Goal: Navigation & Orientation: Find specific page/section

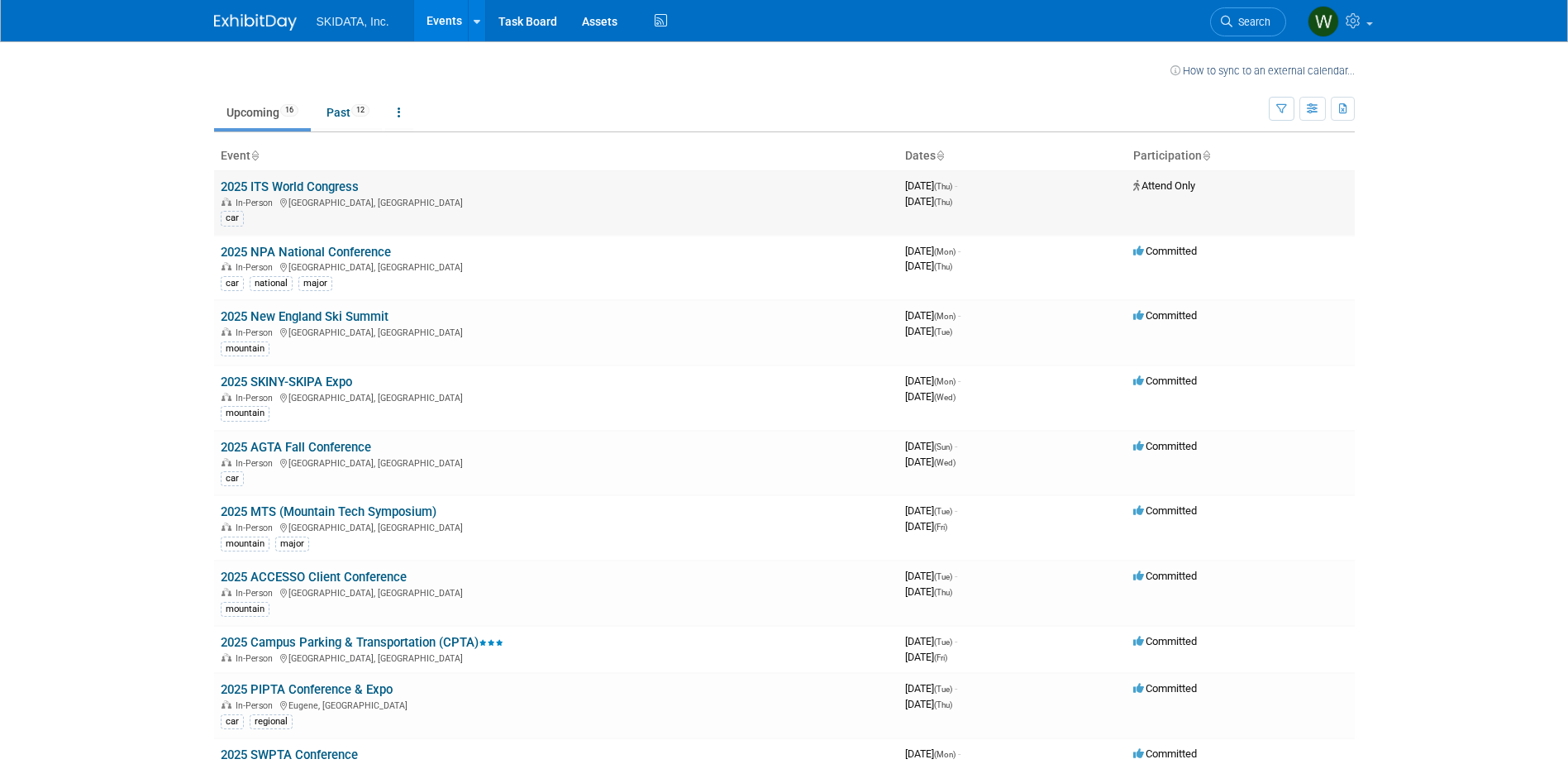
click at [312, 188] on link "2025 ITS World Congress" at bounding box center [290, 186] width 138 height 15
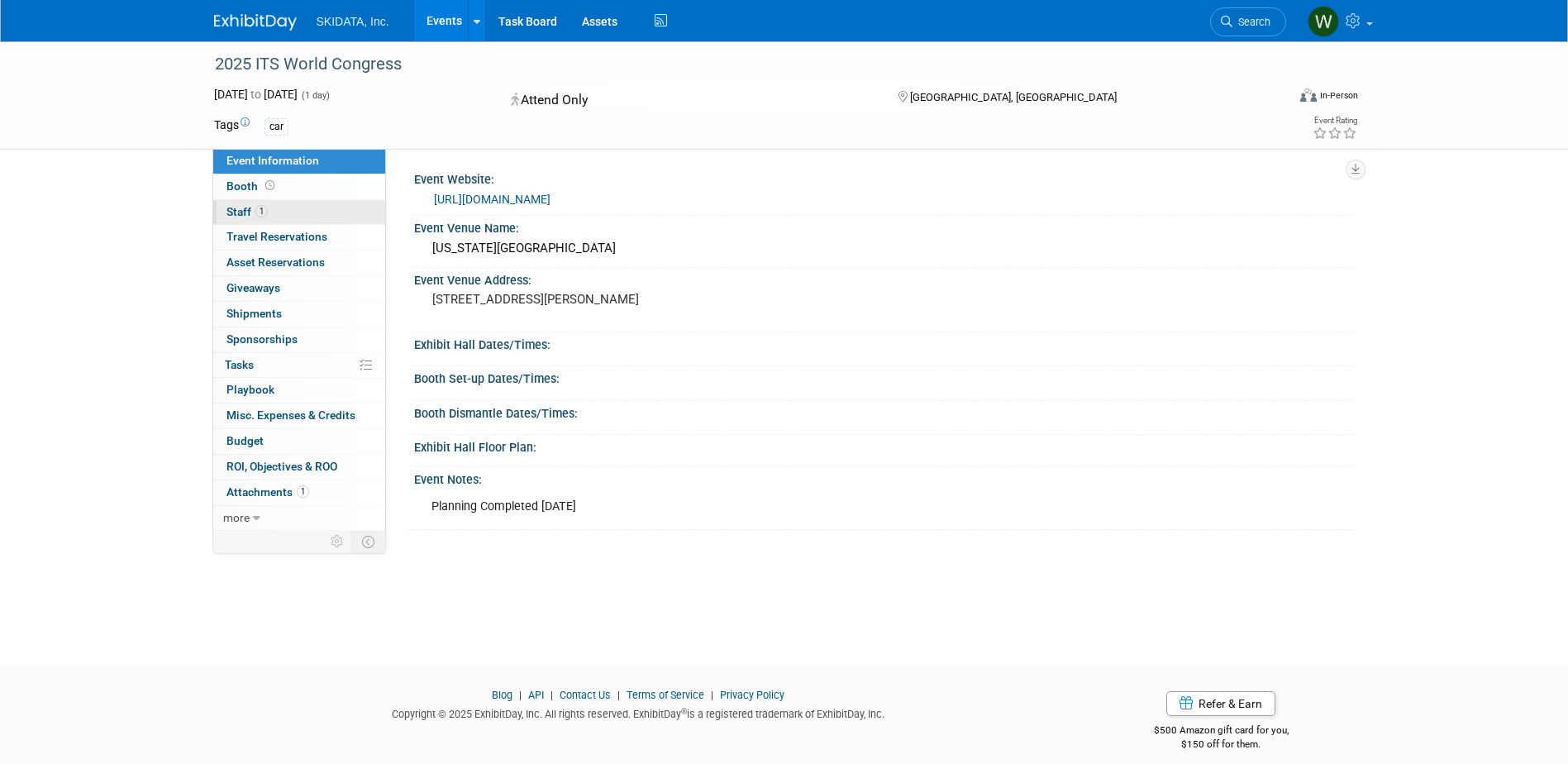
click at [244, 212] on span "Staff 1" at bounding box center [248, 211] width 42 height 13
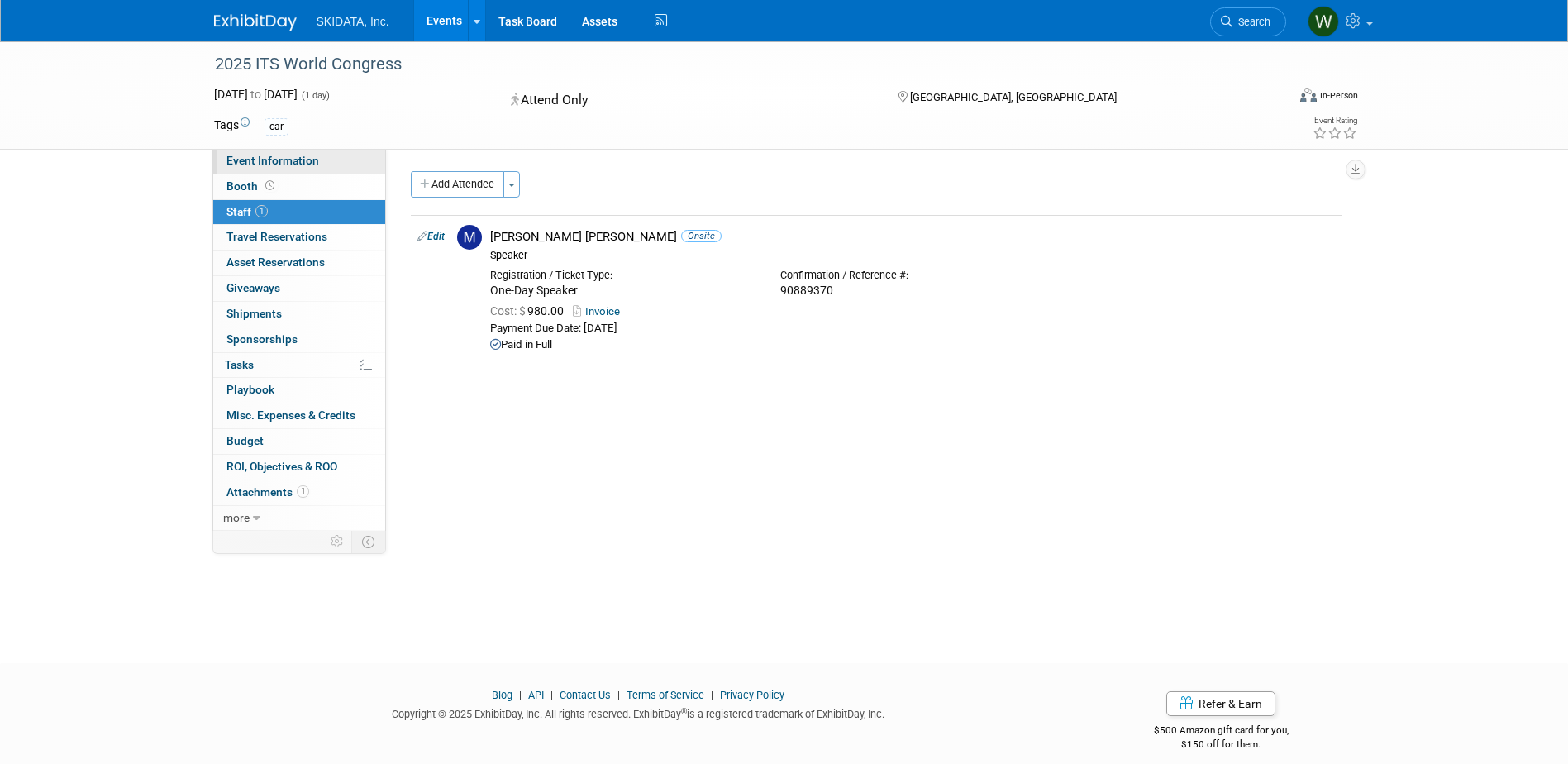
click at [261, 166] on span "Event Information" at bounding box center [273, 159] width 93 height 13
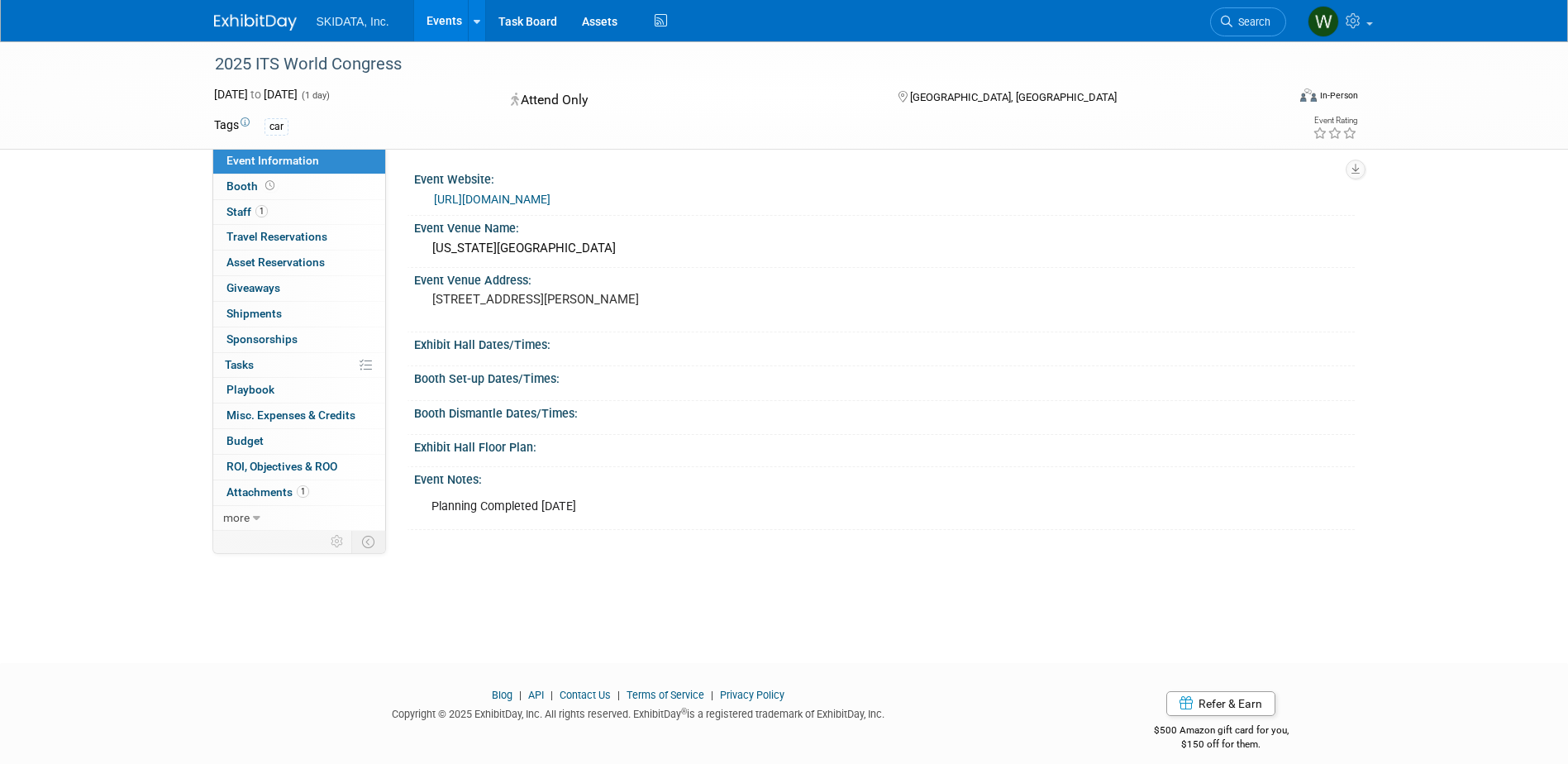
click at [437, 31] on link "Events" at bounding box center [444, 21] width 61 height 42
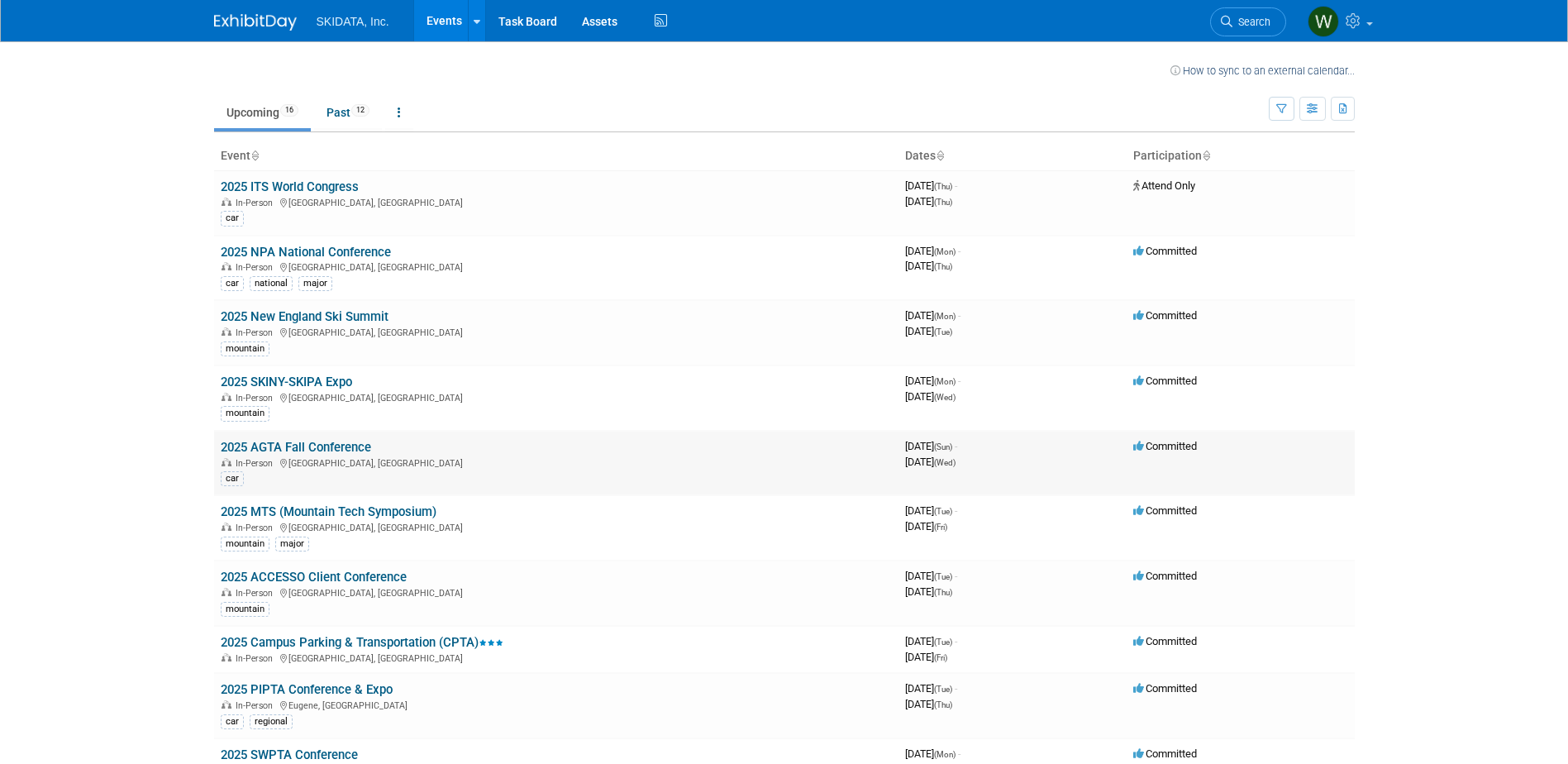
scroll to position [83, 0]
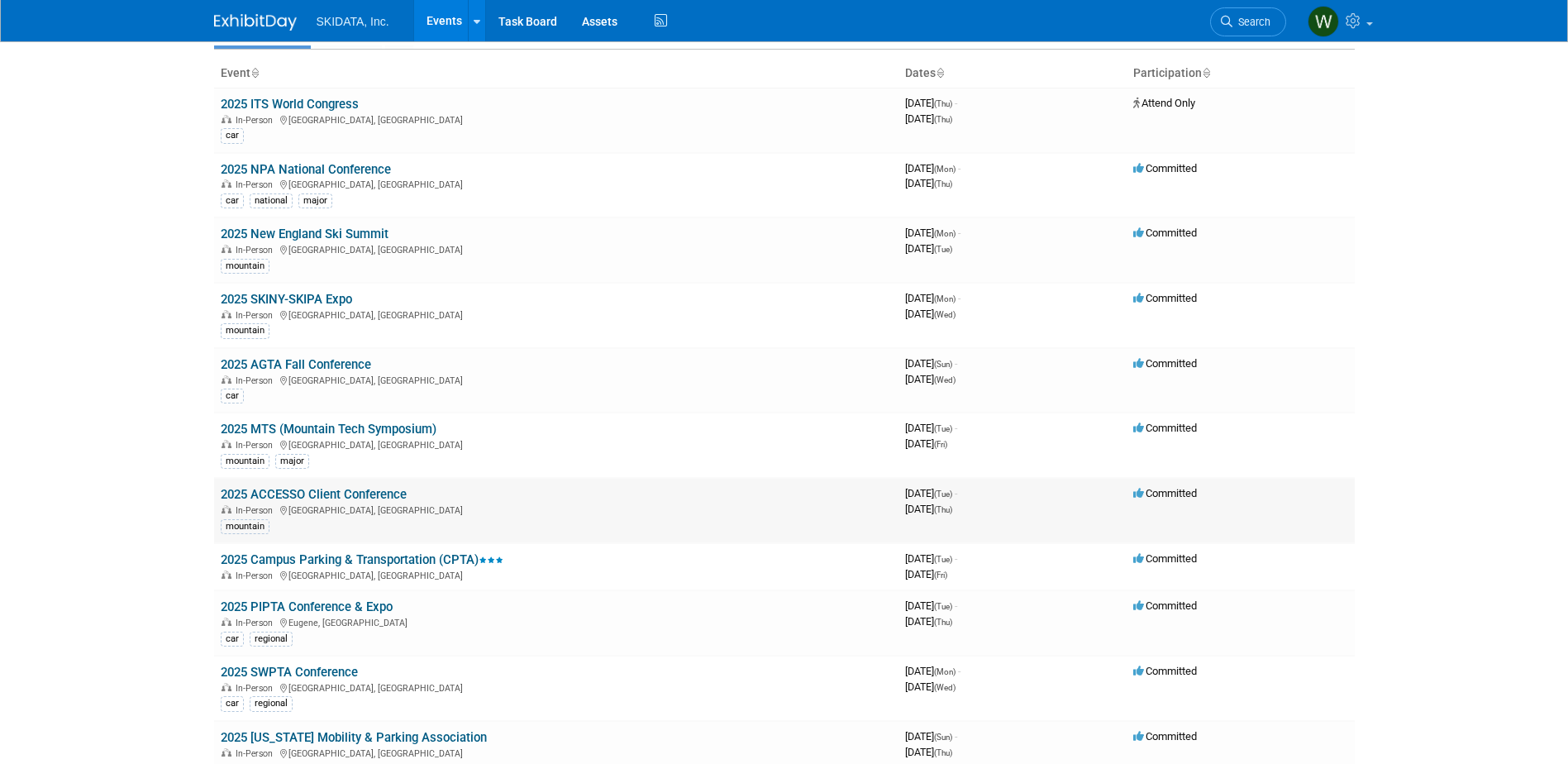
click at [312, 494] on link "2025 ACCESSO Client Conference" at bounding box center [314, 494] width 186 height 15
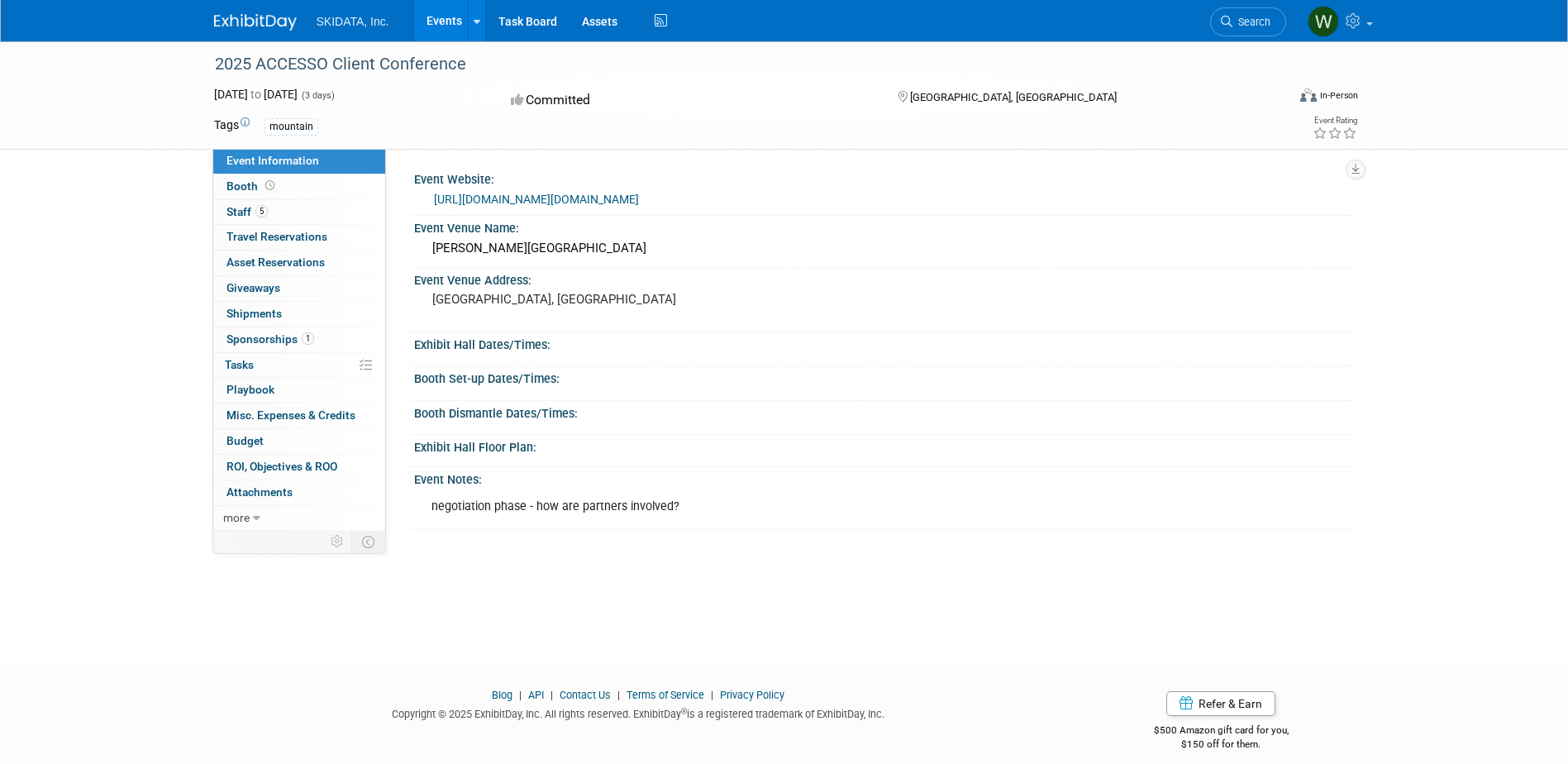
click at [511, 346] on div "Exhibit Hall Dates/Times:" at bounding box center [884, 343] width 941 height 21
click at [261, 207] on span "5" at bounding box center [262, 211] width 12 height 12
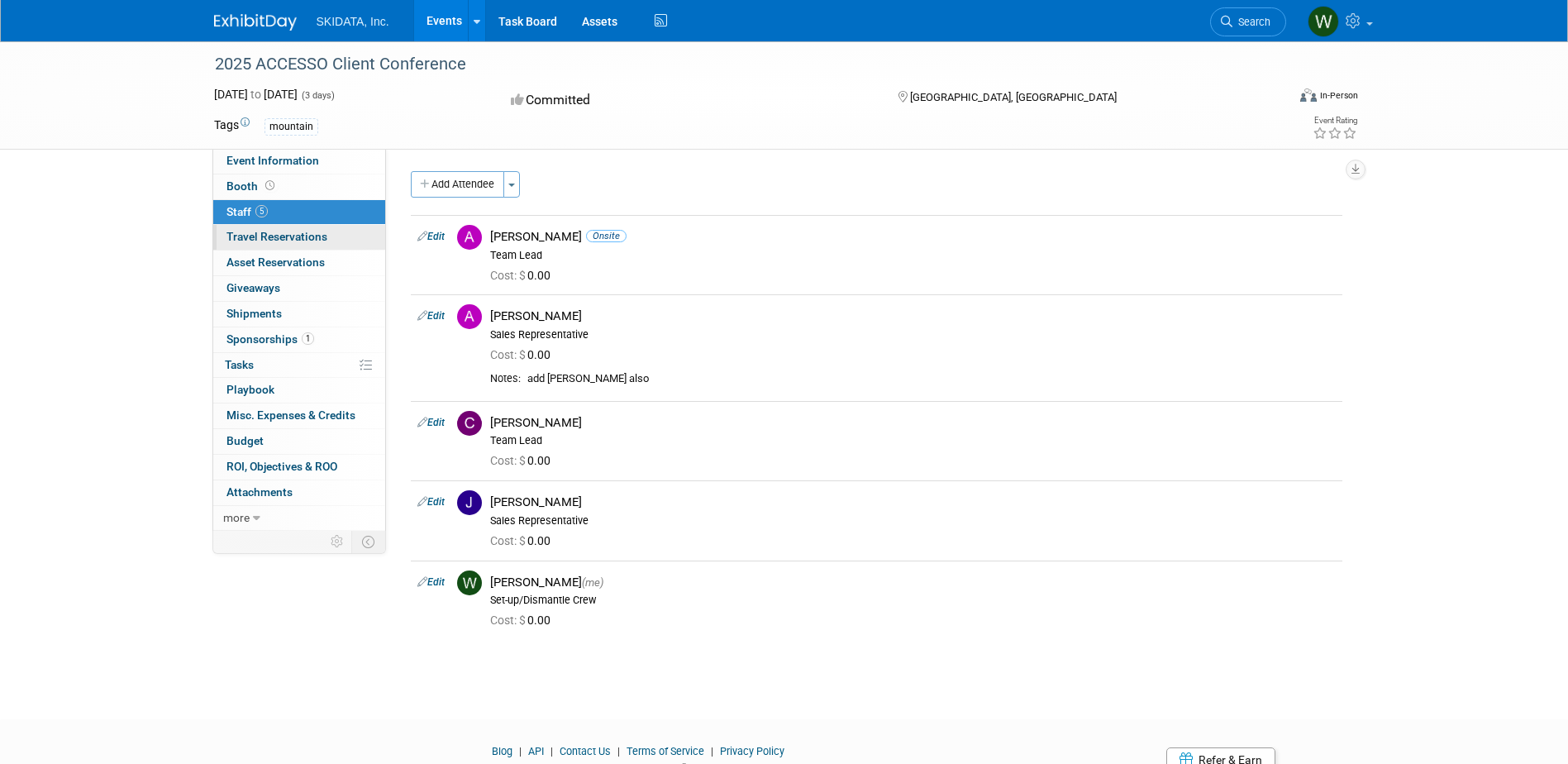
click at [281, 237] on span "Travel Reservations 0" at bounding box center [277, 236] width 101 height 13
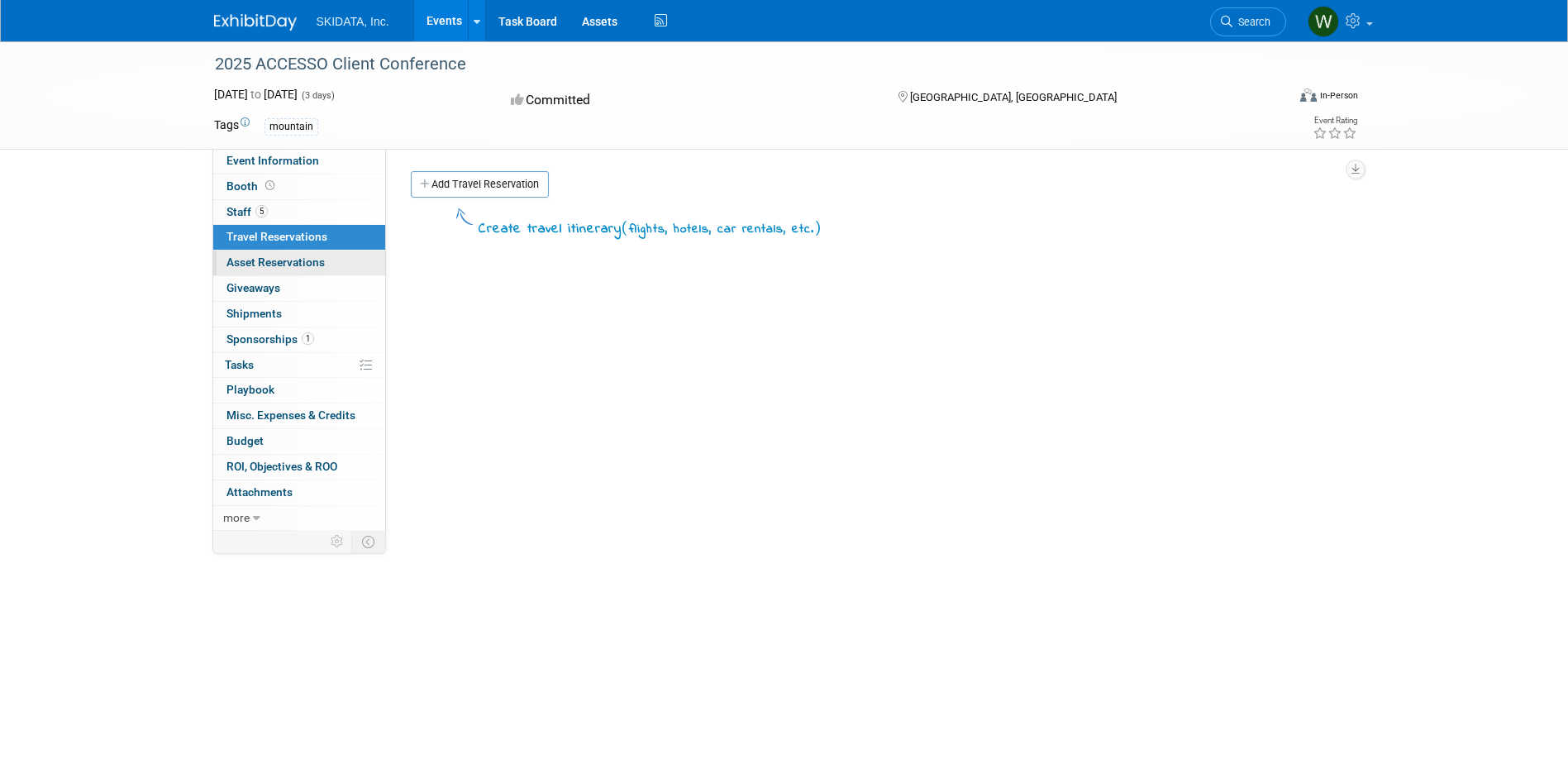
click at [281, 258] on span "Asset Reservations 0" at bounding box center [276, 262] width 99 height 13
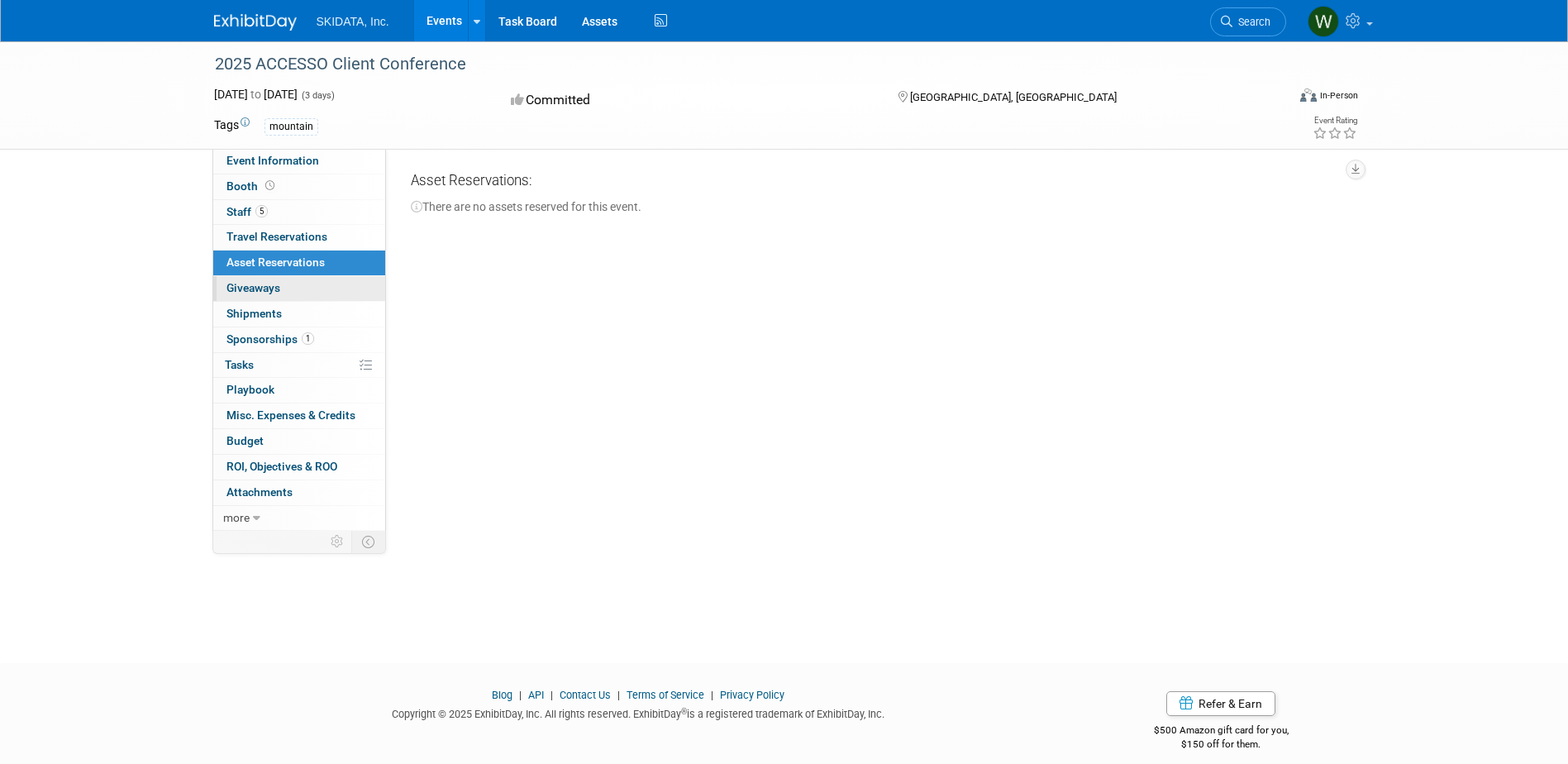
click at [280, 284] on span "Giveaways 0" at bounding box center [254, 287] width 54 height 13
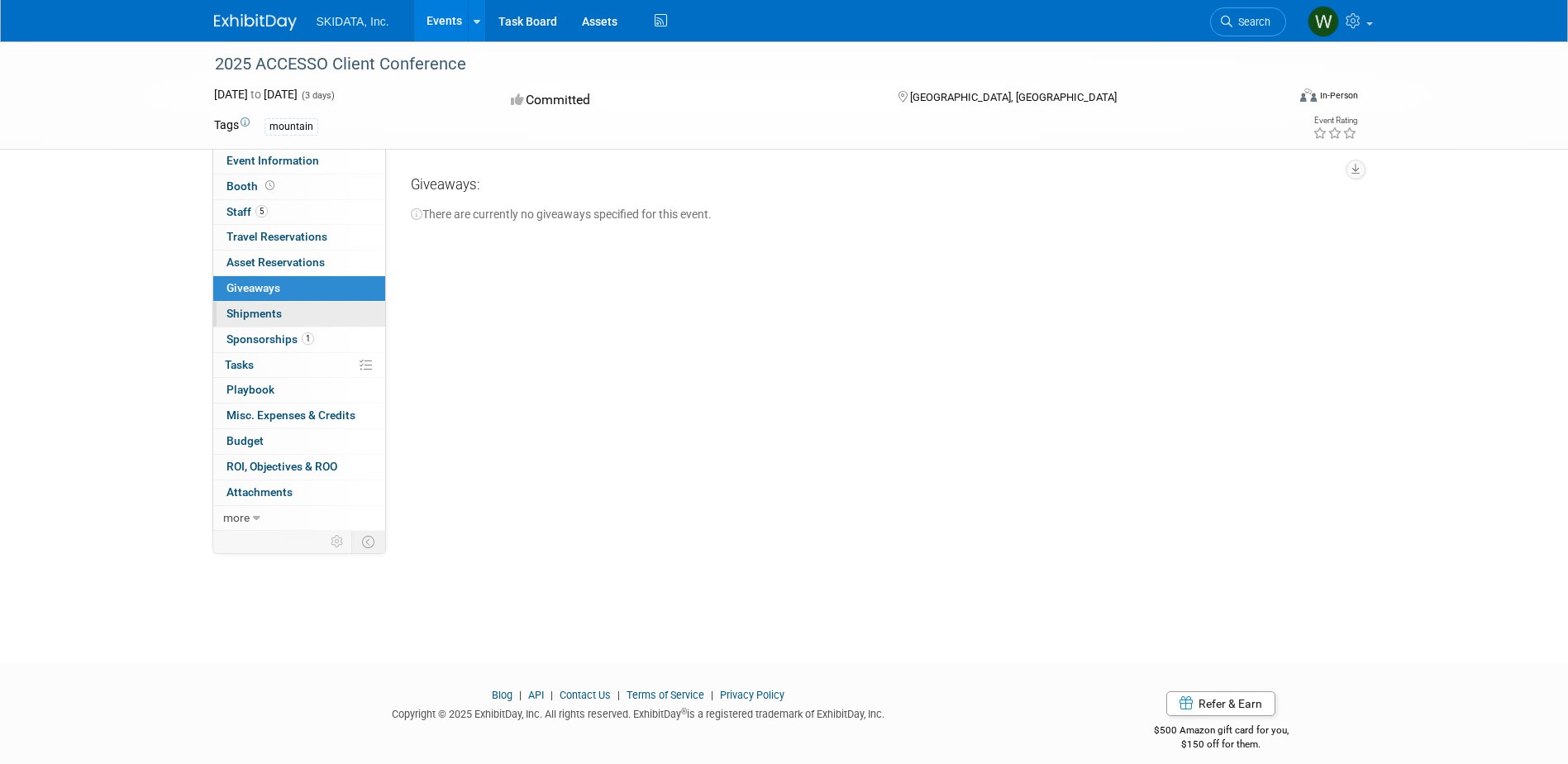
click at [276, 305] on link "0 Shipments 0" at bounding box center [299, 314] width 172 height 25
click at [270, 339] on span "Sponsorships 1" at bounding box center [271, 339] width 88 height 13
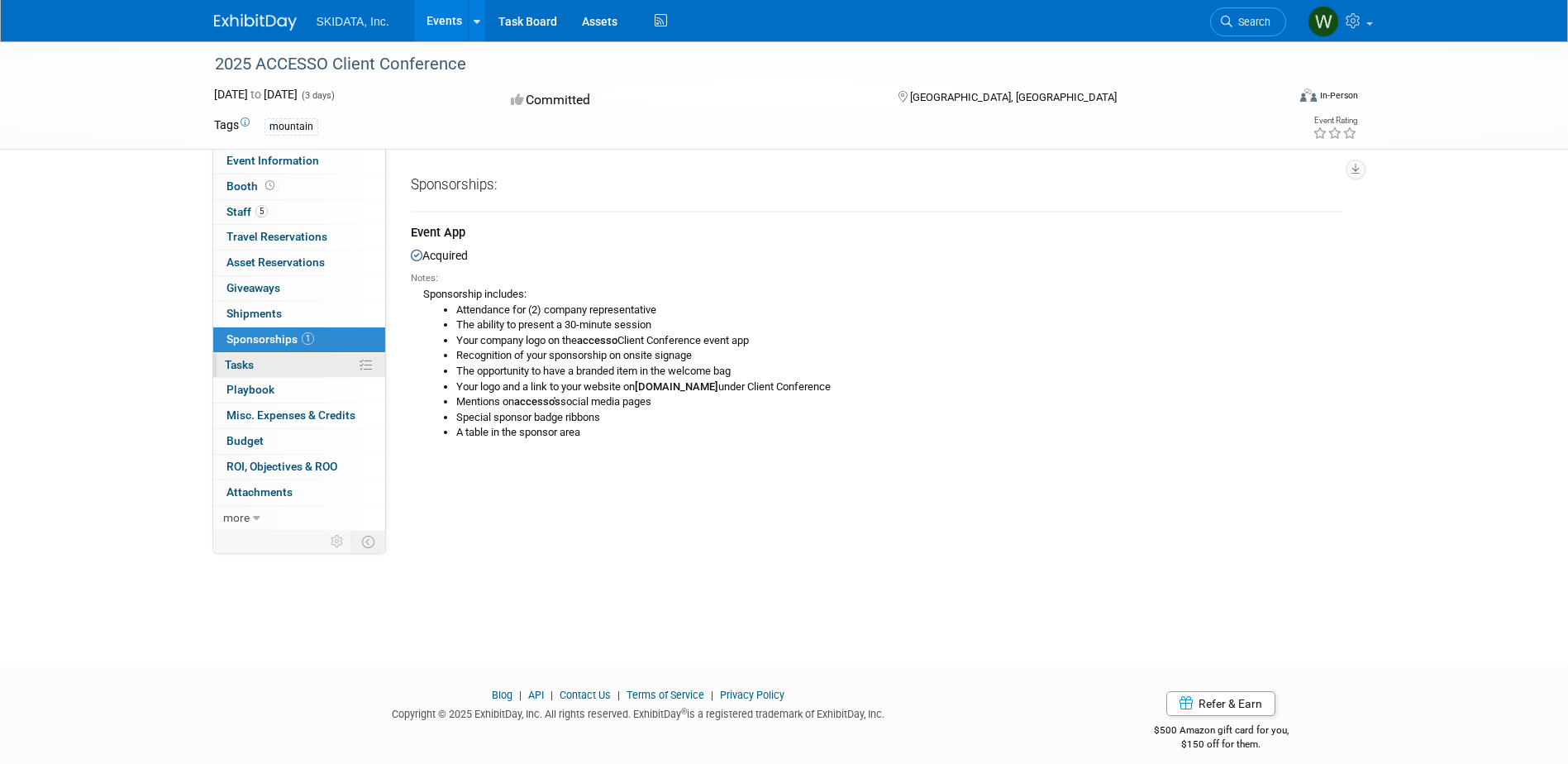
click at [256, 374] on link "0% Tasks 0%" at bounding box center [299, 366] width 172 height 25
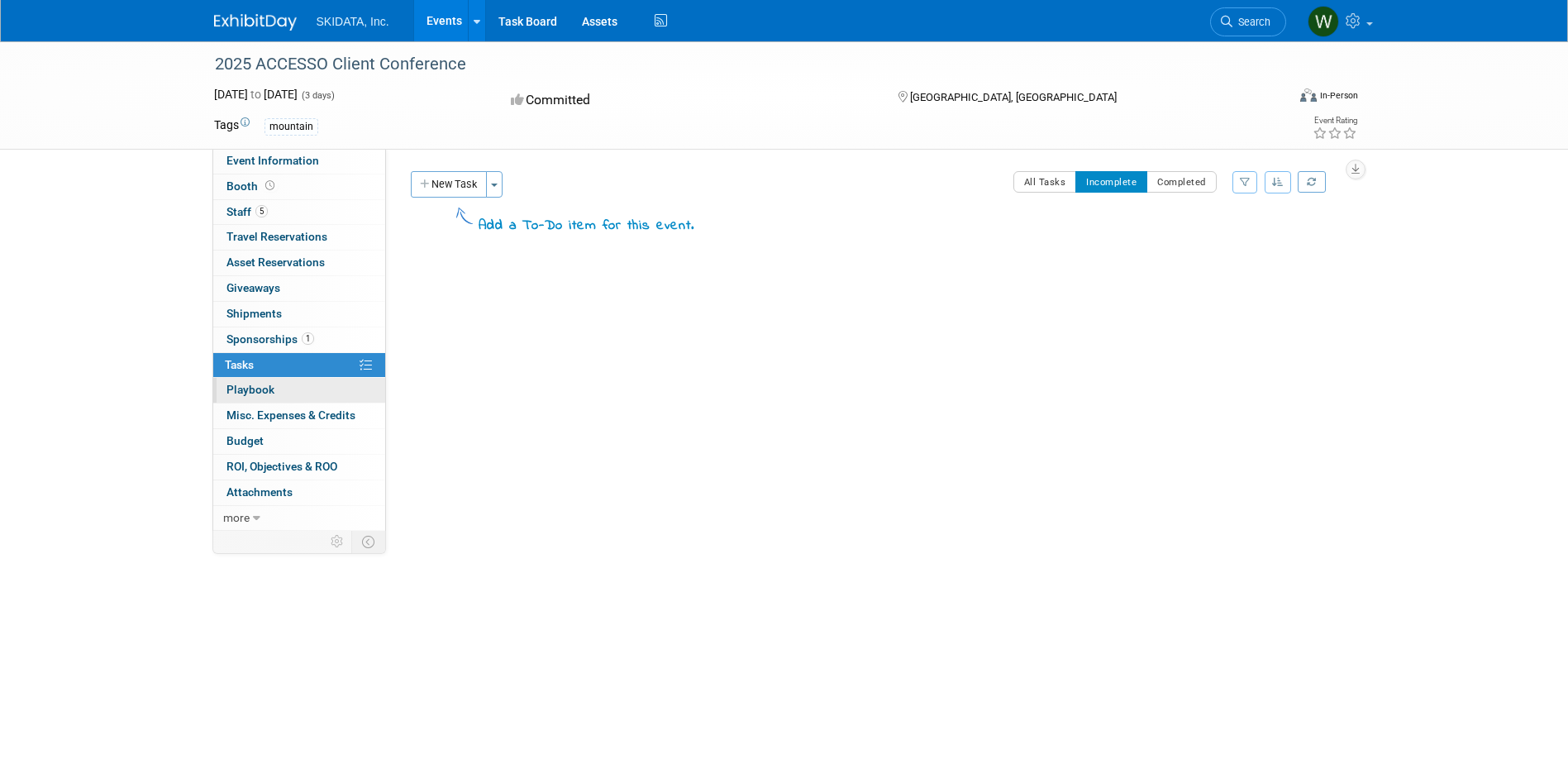
click at [271, 398] on link "0 Playbook 0" at bounding box center [299, 390] width 172 height 25
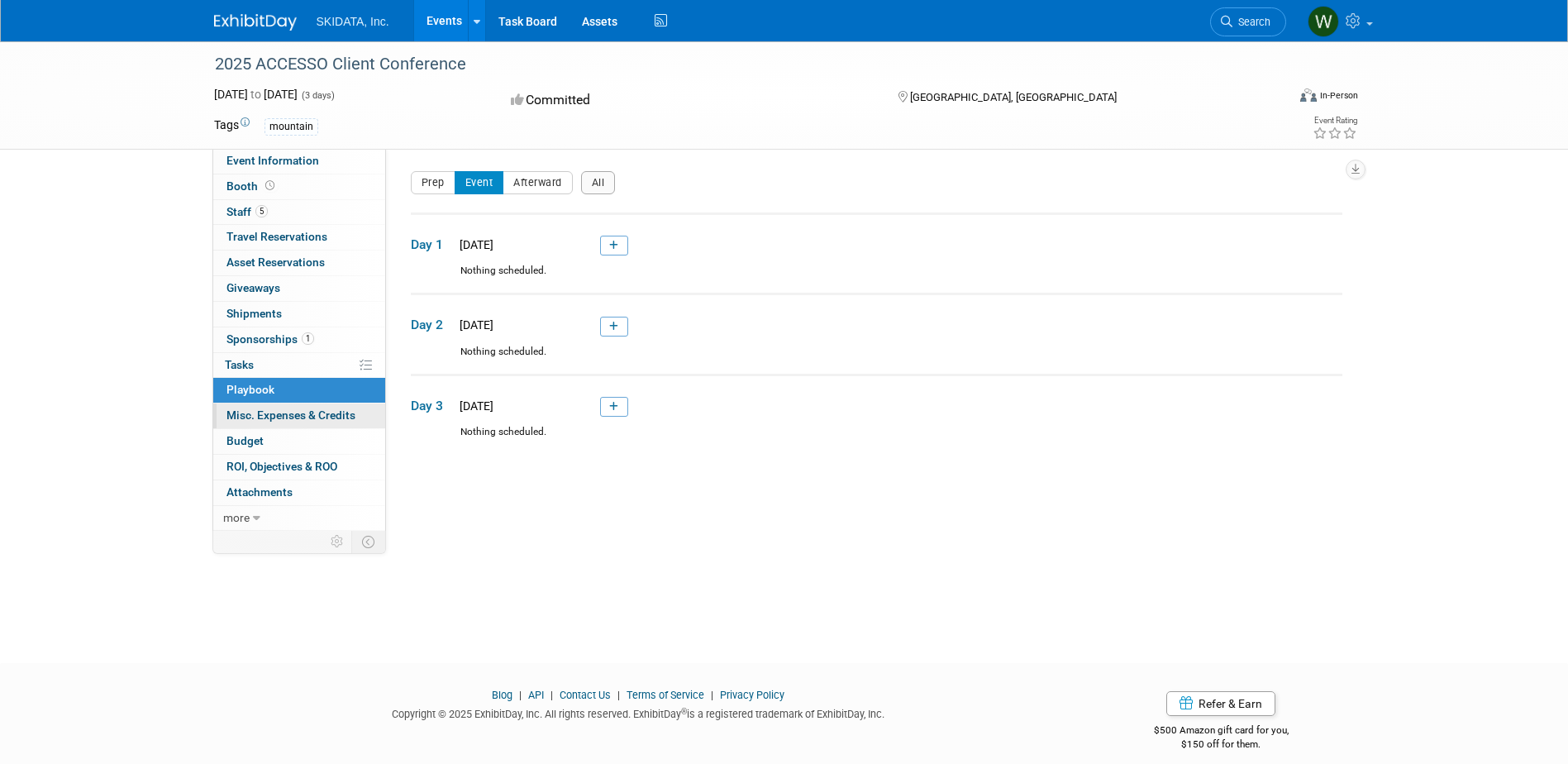
click at [291, 412] on span "Misc. Expenses & Credits 0" at bounding box center [292, 414] width 129 height 13
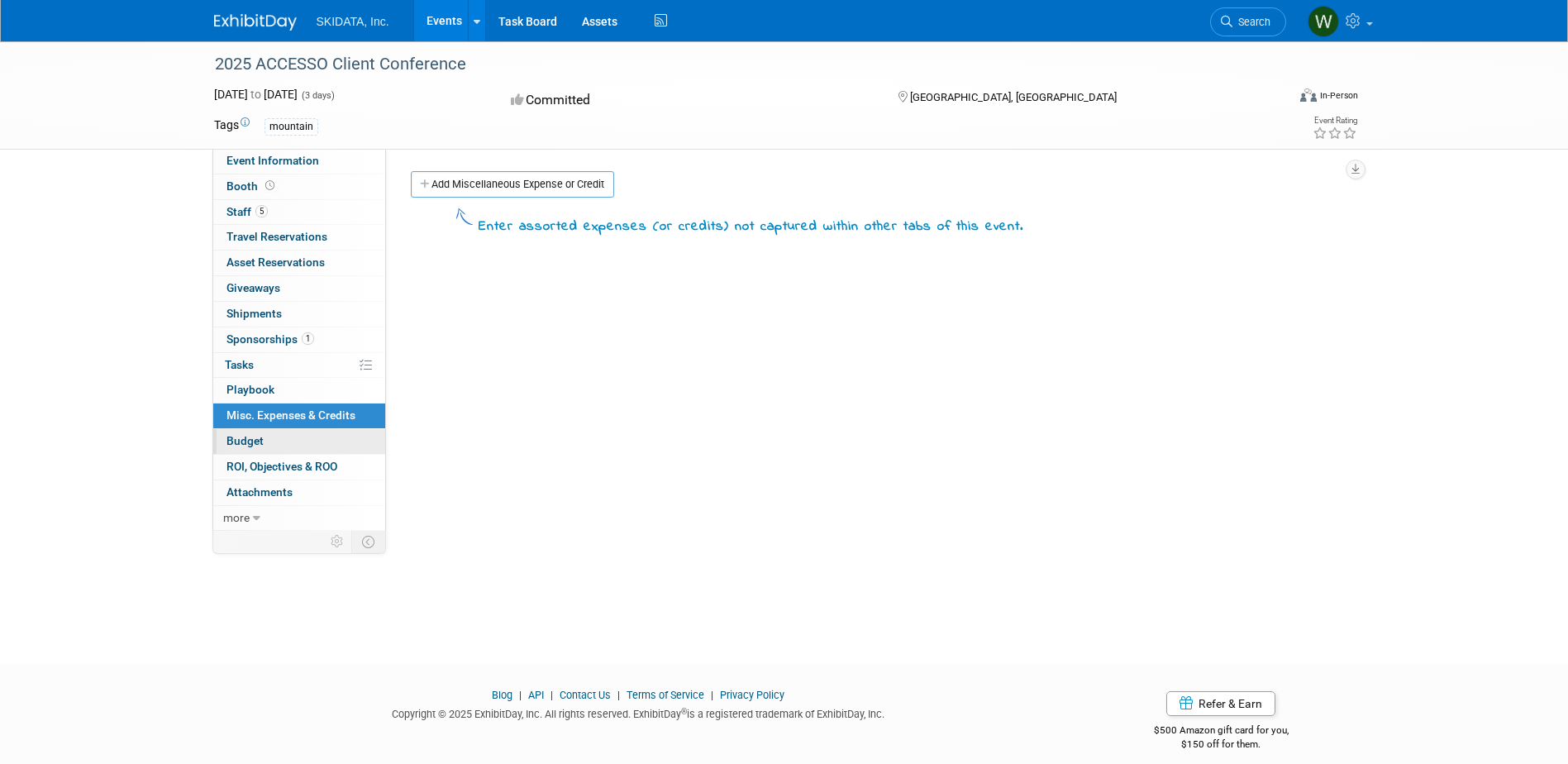
click at [266, 446] on link "Budget" at bounding box center [299, 441] width 172 height 25
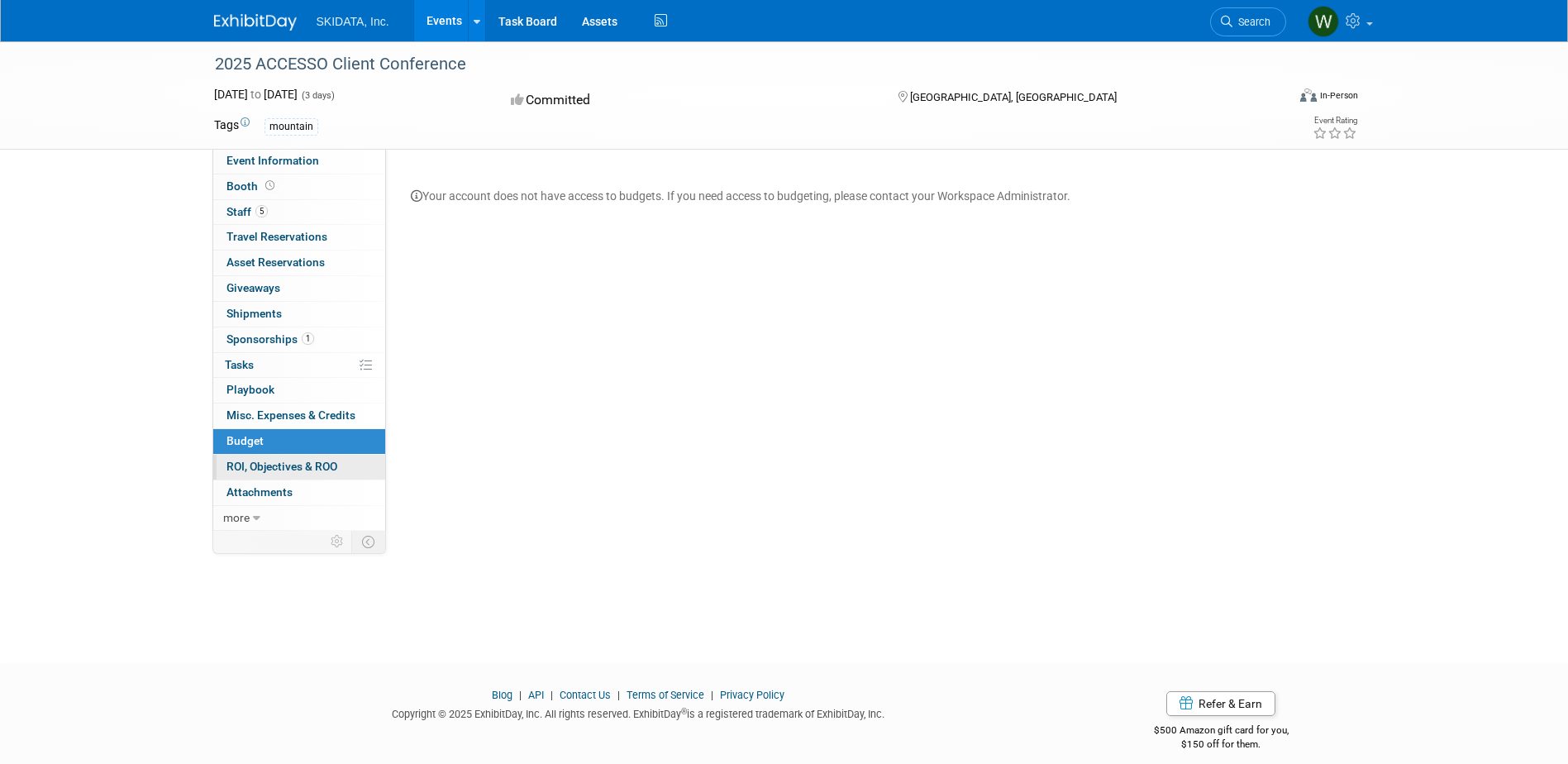
click at [288, 464] on span "ROI, Objectives & ROO 0" at bounding box center [282, 466] width 111 height 13
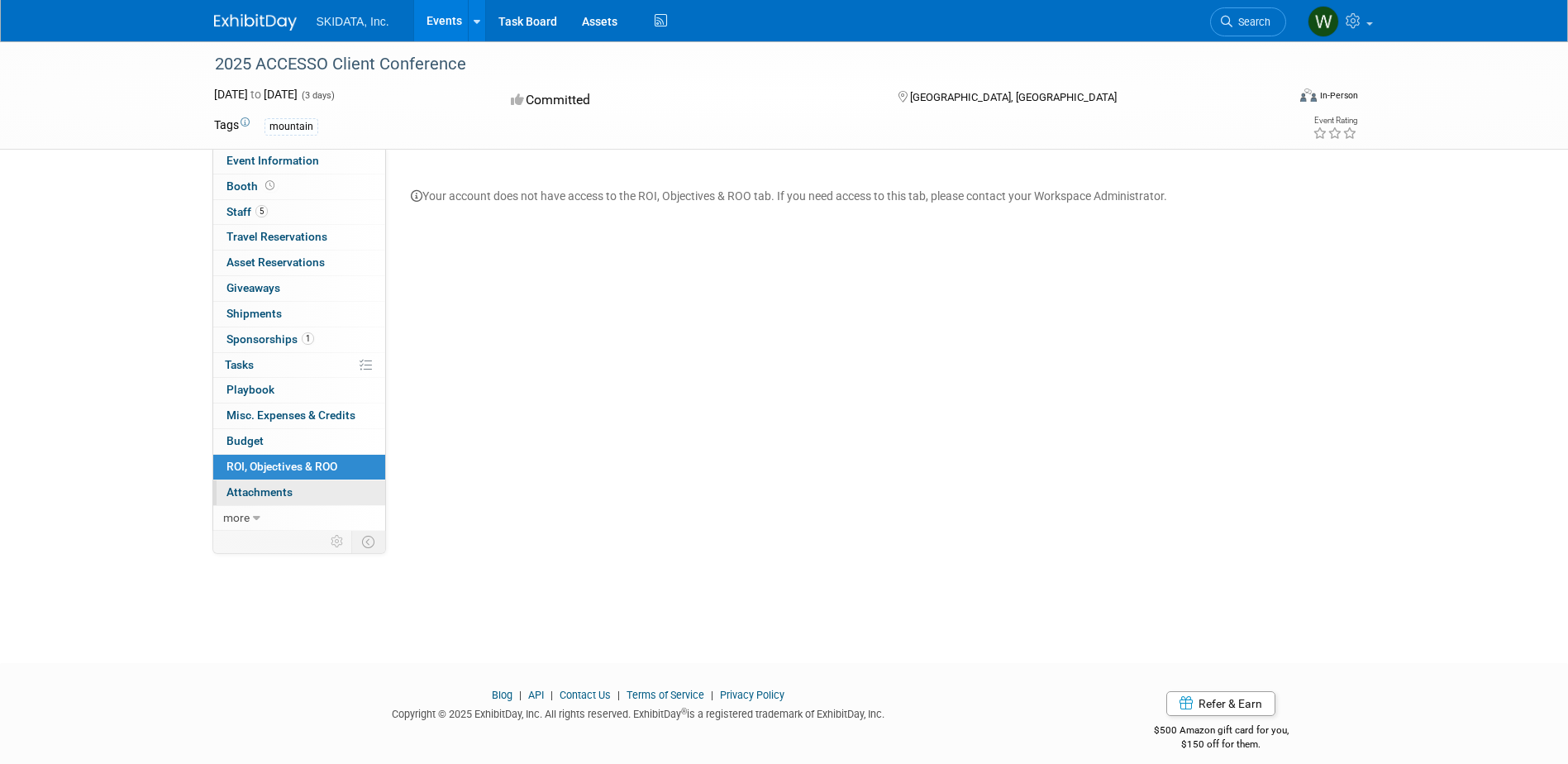
click at [278, 486] on span "Attachments 0" at bounding box center [260, 491] width 66 height 13
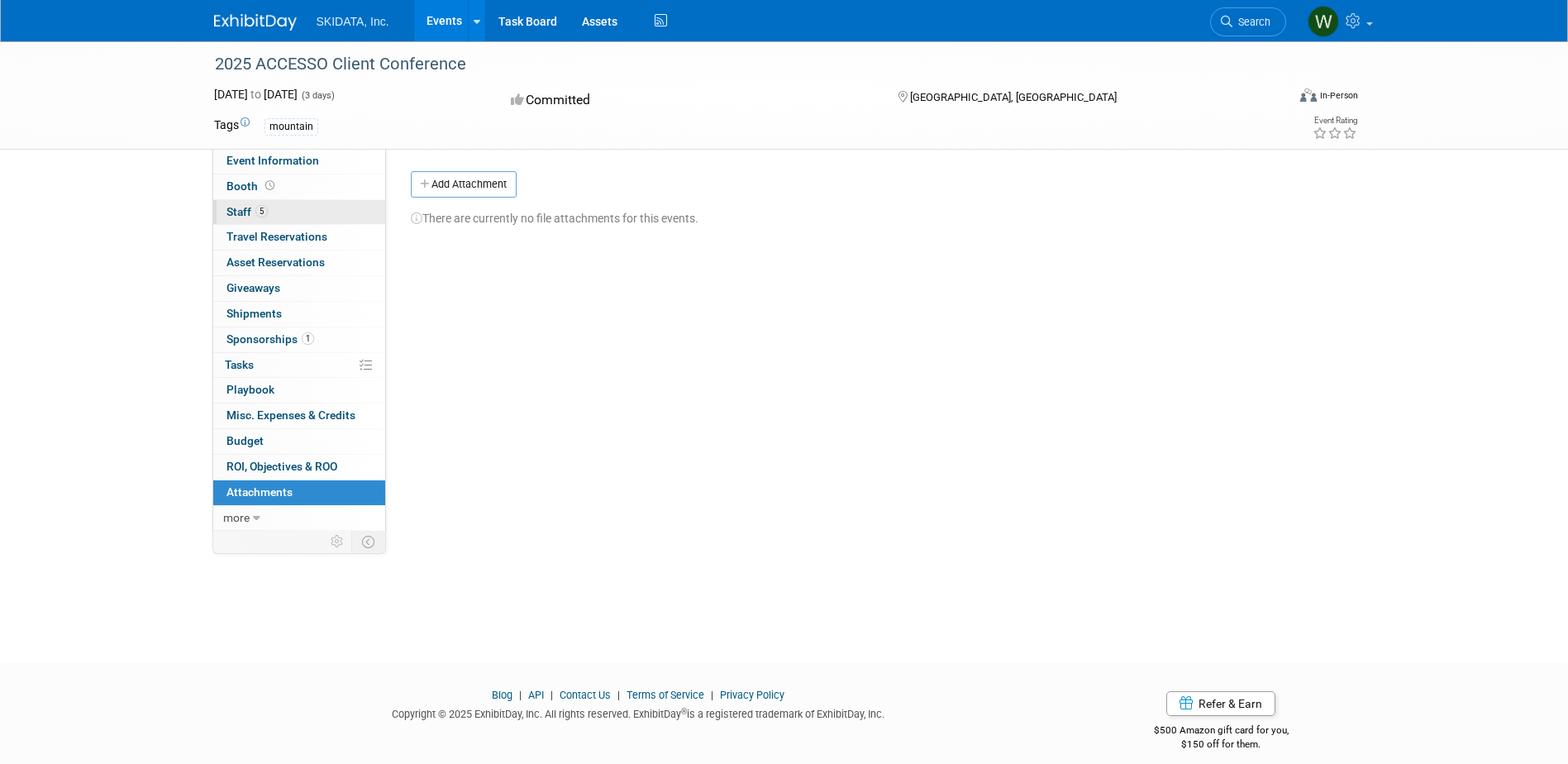
click at [265, 208] on span "5" at bounding box center [262, 211] width 12 height 12
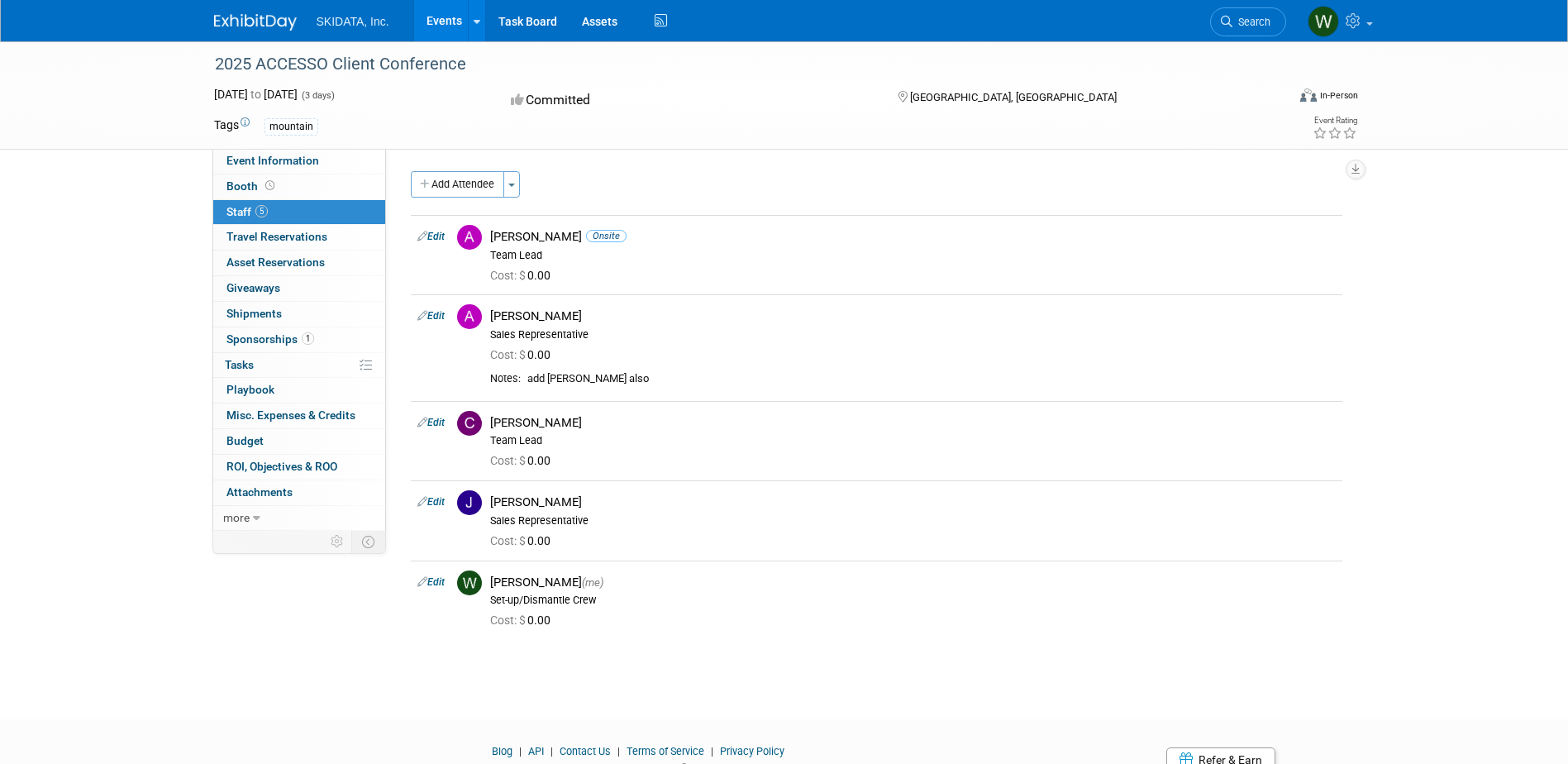
click at [272, 22] on img at bounding box center [255, 22] width 83 height 17
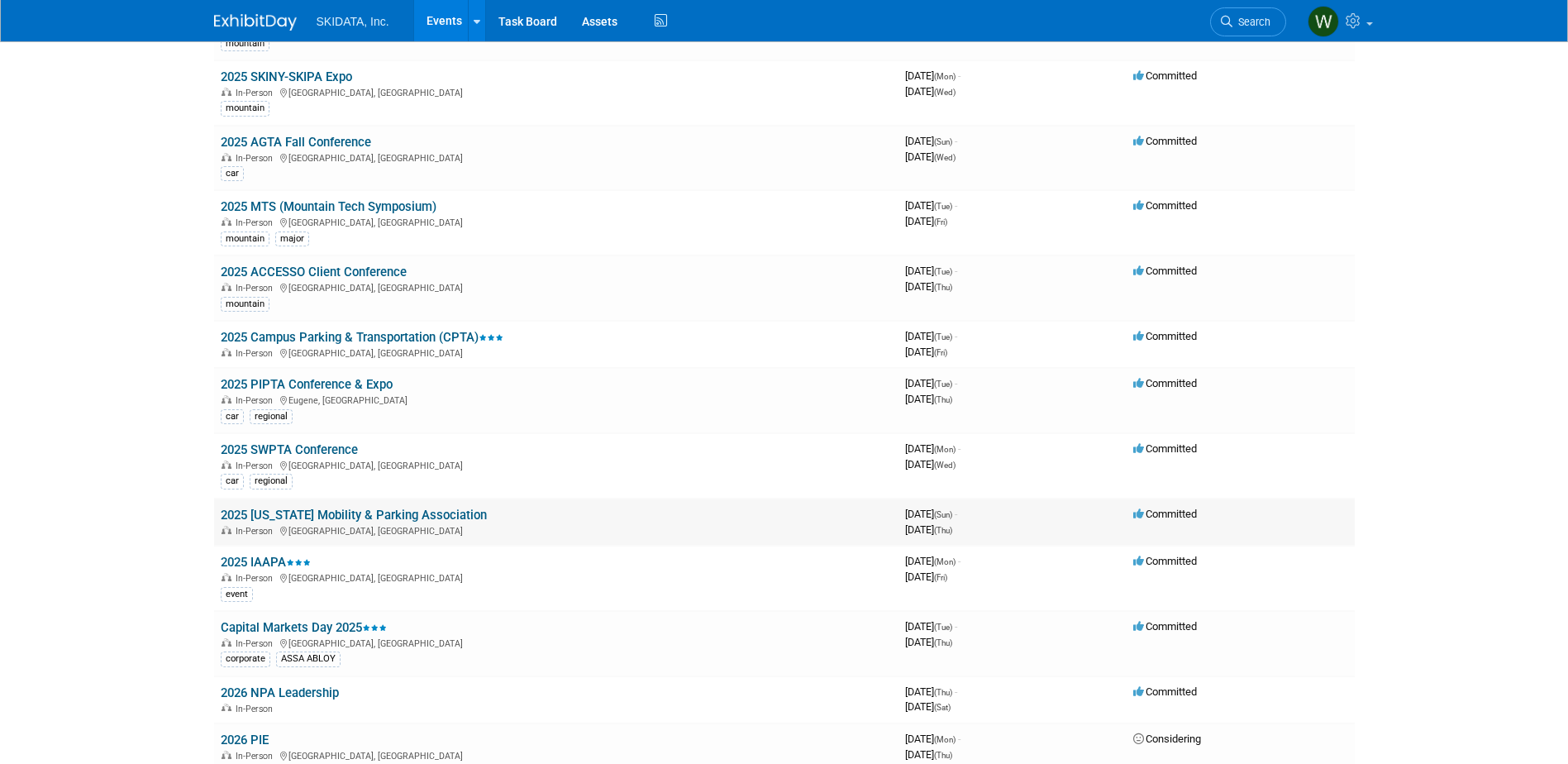
scroll to position [331, 0]
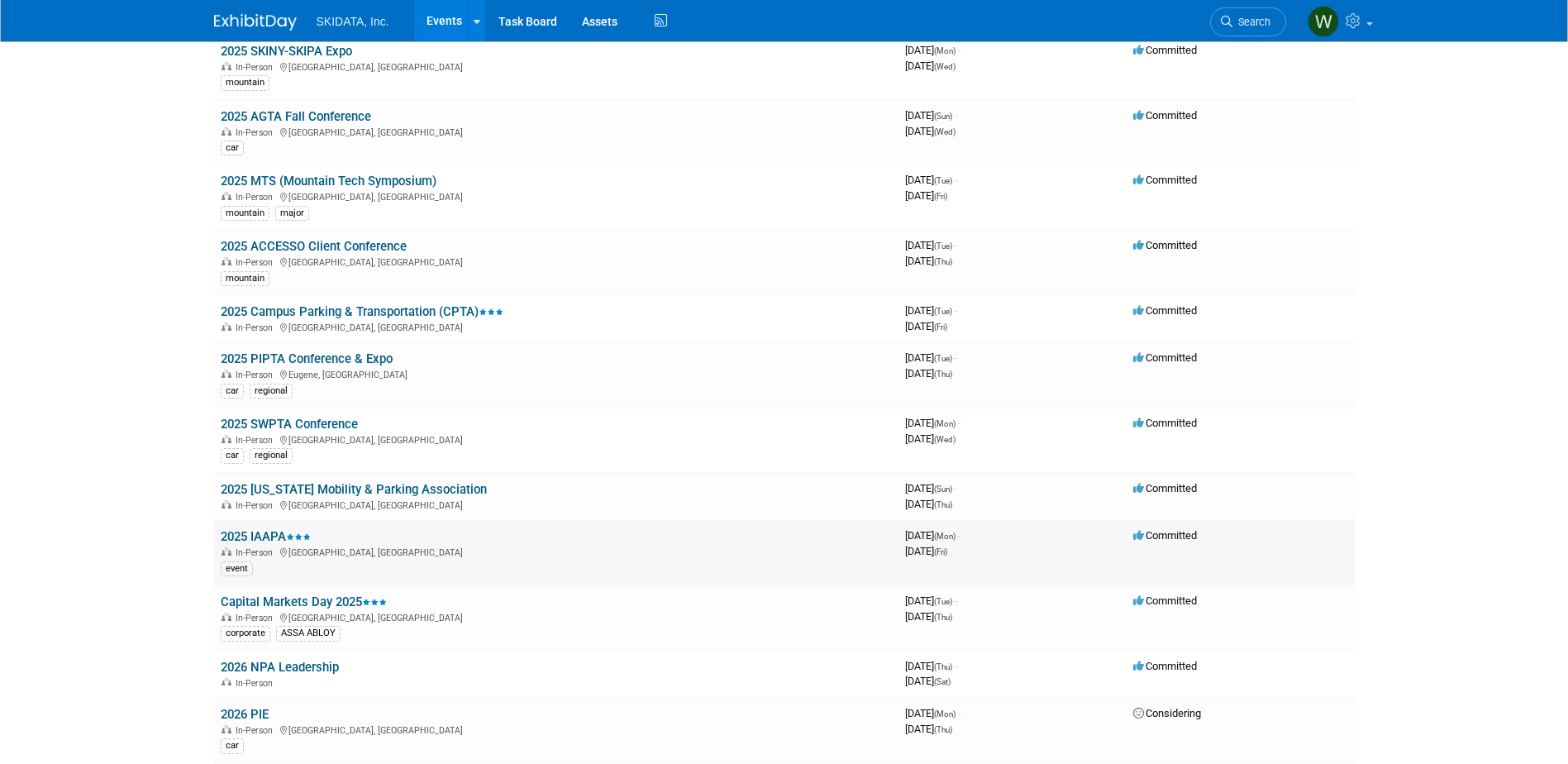
click at [281, 533] on link "2025 IAAPA" at bounding box center [266, 536] width 91 height 15
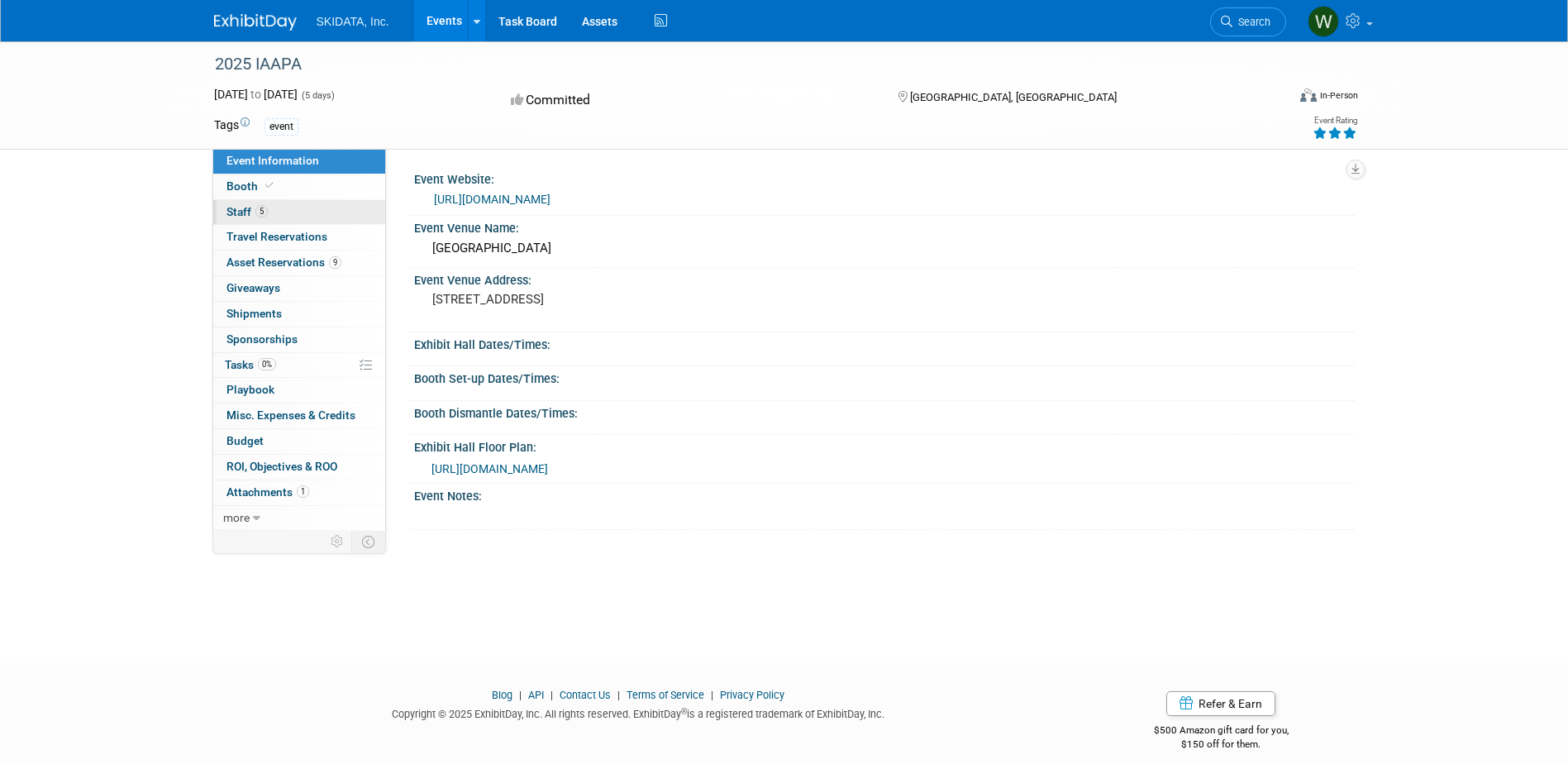
click at [239, 207] on span "Staff 5" at bounding box center [248, 211] width 42 height 13
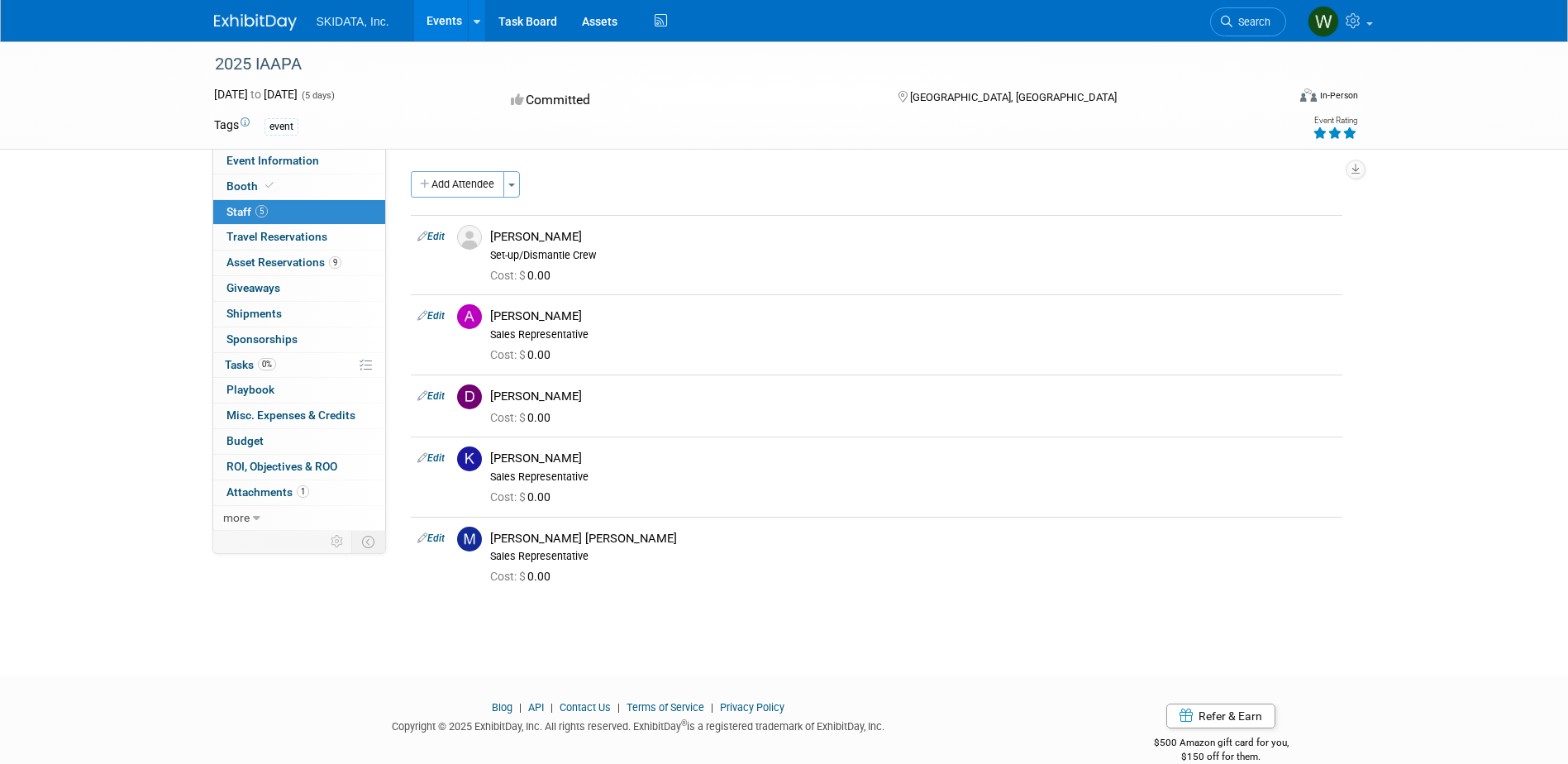
click at [327, 27] on span "SKIDATA, Inc." at bounding box center [352, 21] width 73 height 13
click at [243, 24] on img at bounding box center [255, 22] width 83 height 17
